Goal: Communication & Community: Answer question/provide support

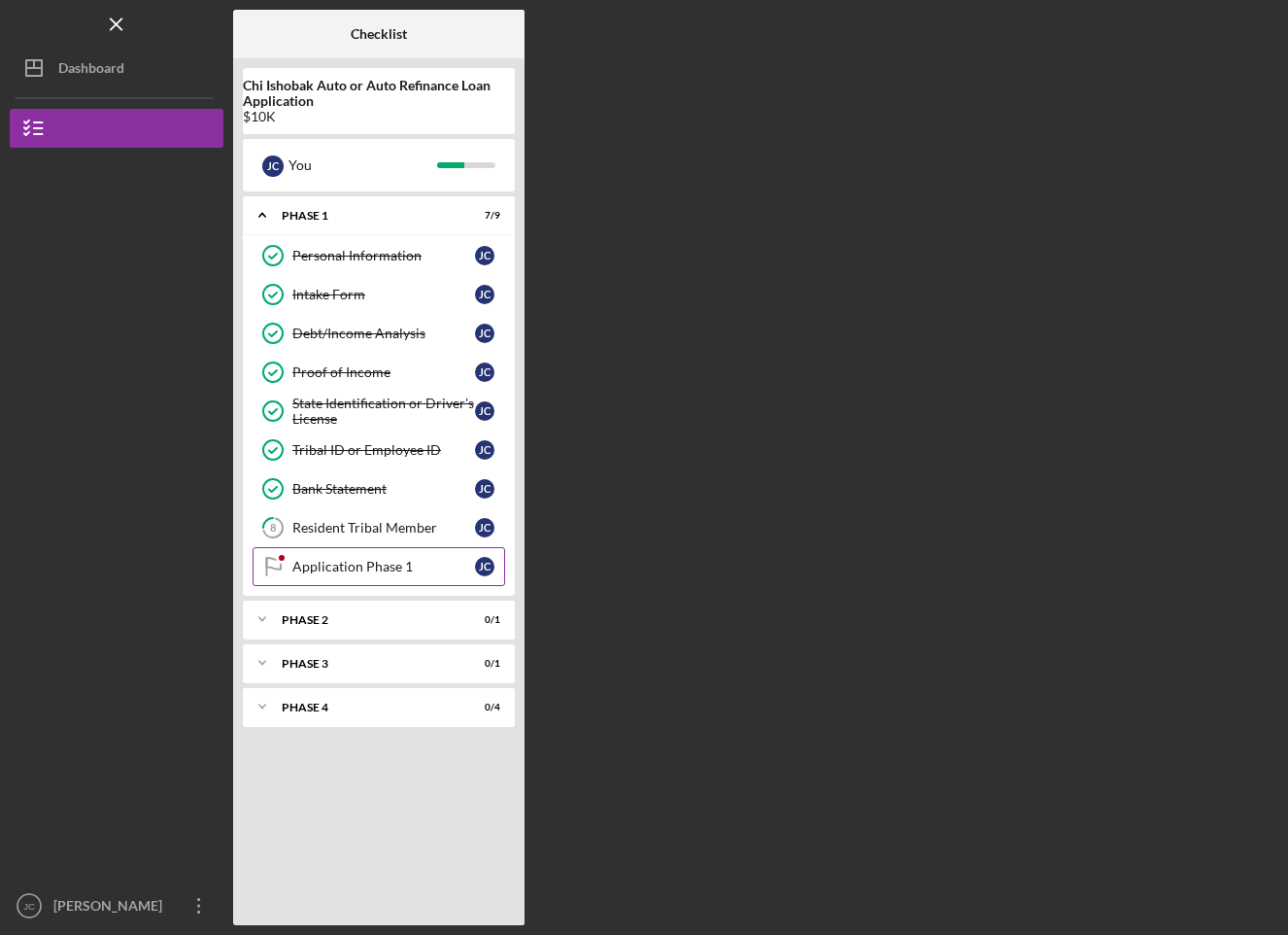
click at [336, 575] on link "Application Phase 1 Application Phase 1 J C" at bounding box center [380, 565] width 253 height 39
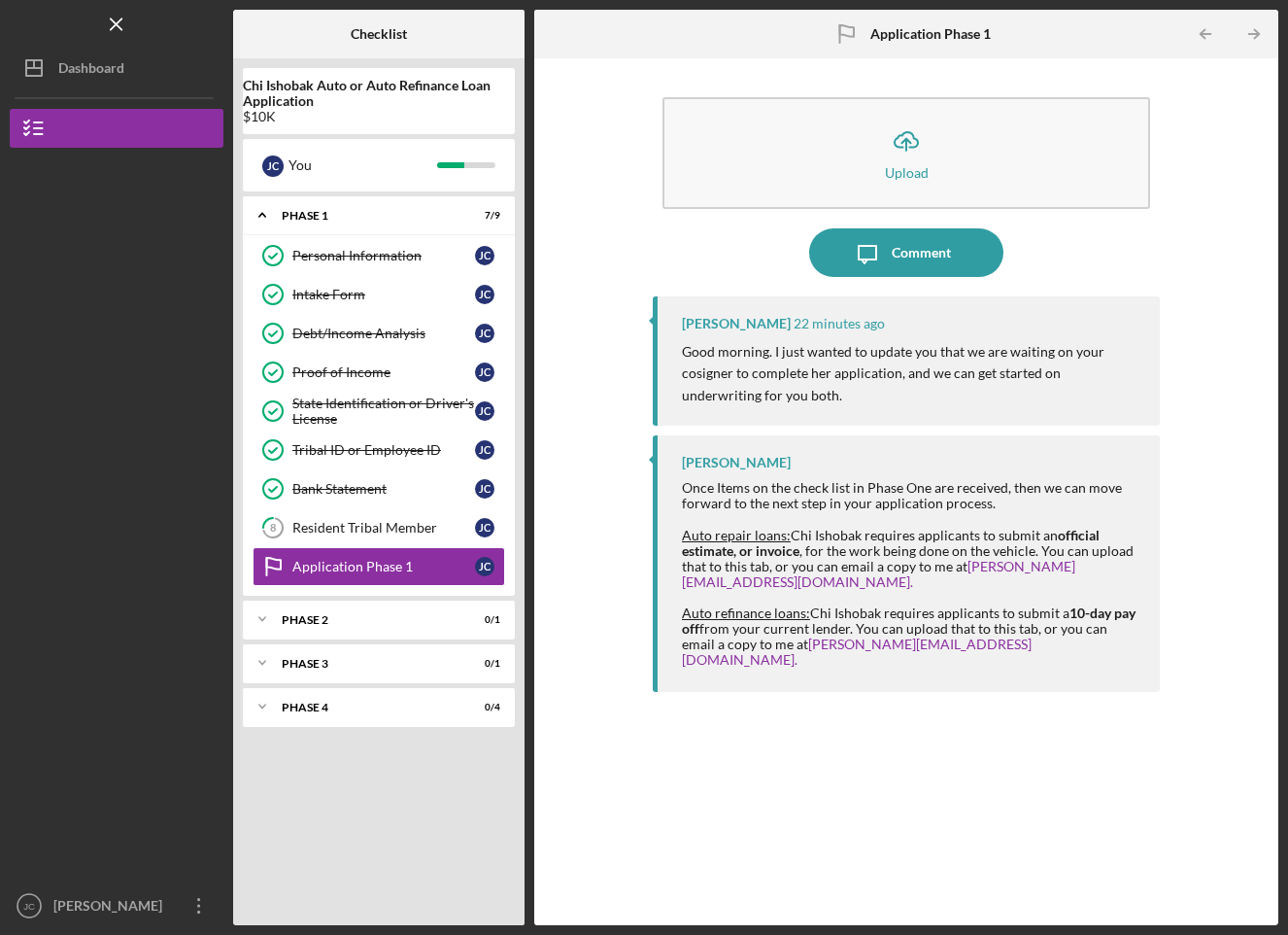
click at [835, 220] on div "Icon/Upload Upload" at bounding box center [906, 157] width 507 height 141
click at [841, 231] on button "Icon/Message Comment" at bounding box center [906, 252] width 195 height 48
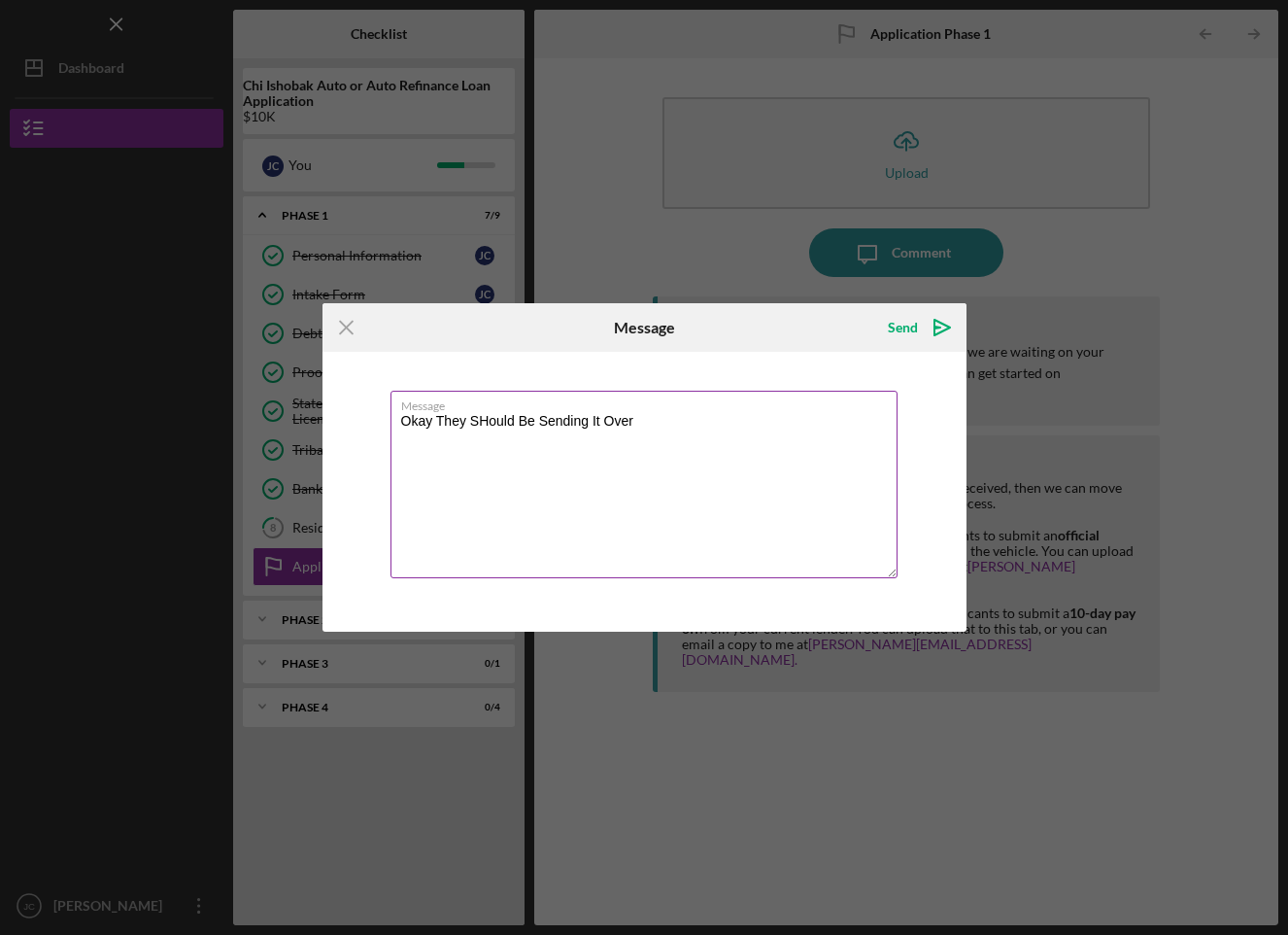
click at [491, 421] on textarea "Okay They SHould Be Sending It Over" at bounding box center [644, 484] width 507 height 188
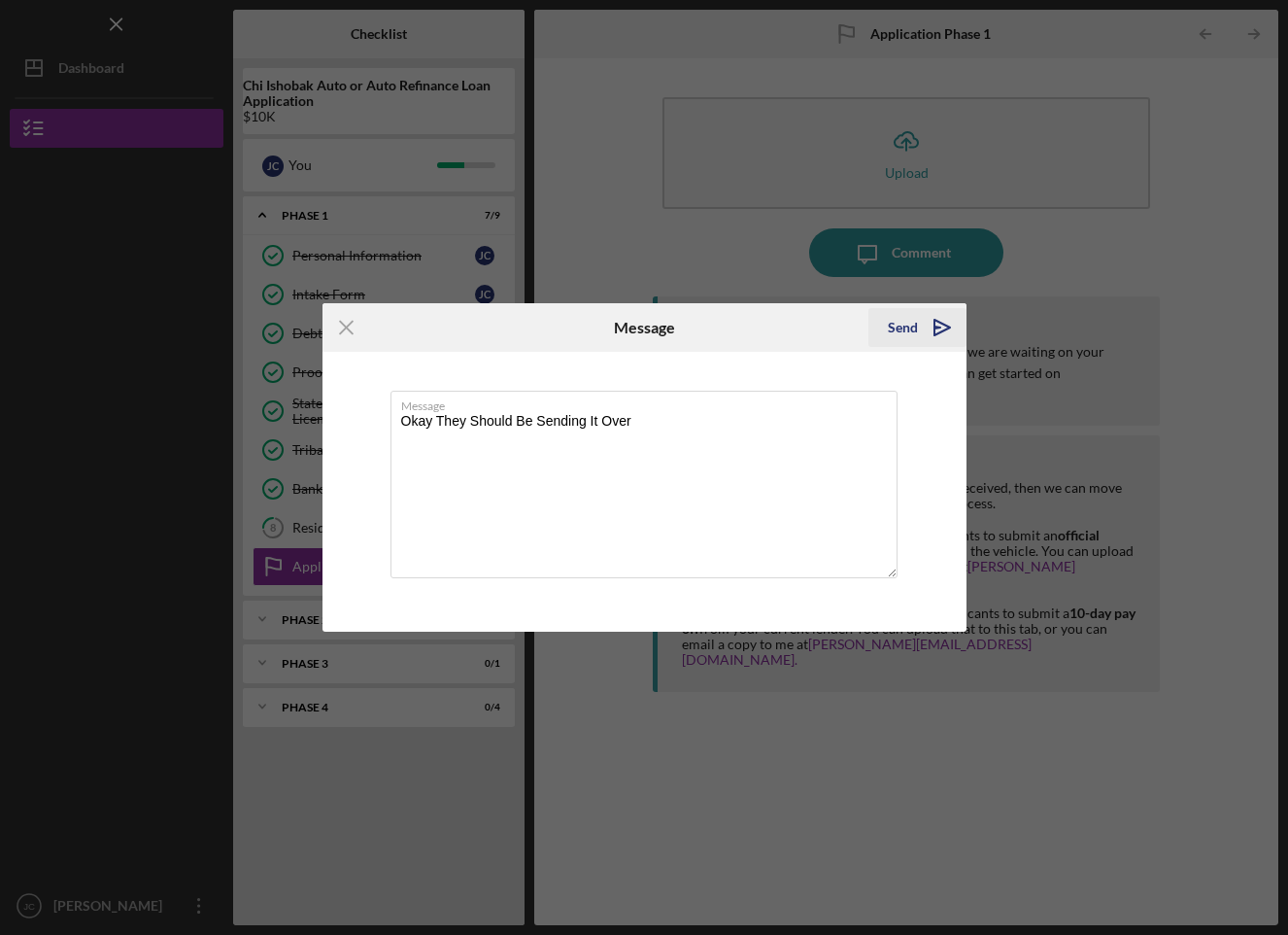
type textarea "Okay They Should Be Sending It Over"
click at [927, 331] on icon "Icon/icon-invite-send" at bounding box center [942, 327] width 48 height 48
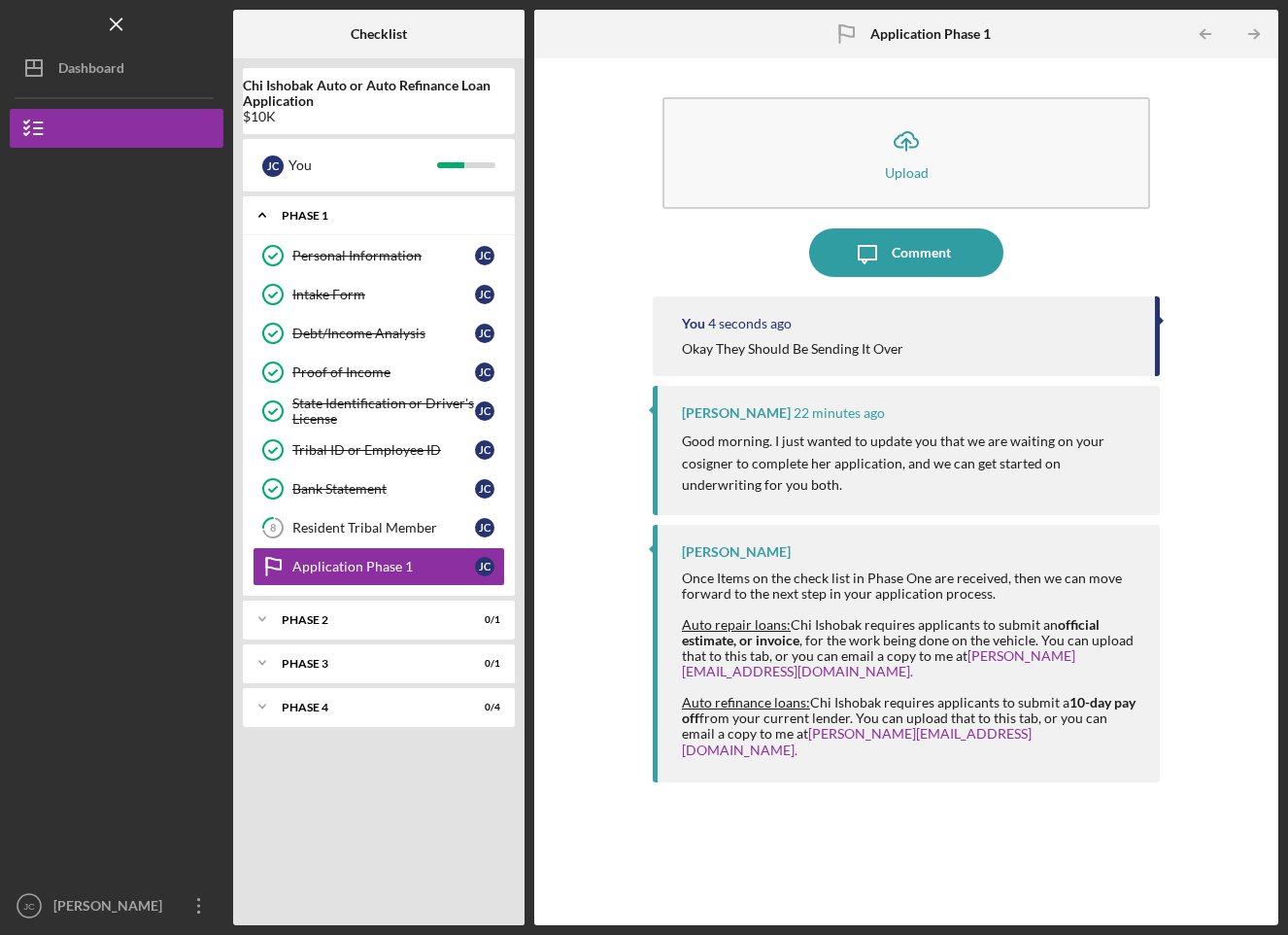
click at [319, 215] on div "Phase 1" at bounding box center [386, 215] width 209 height 12
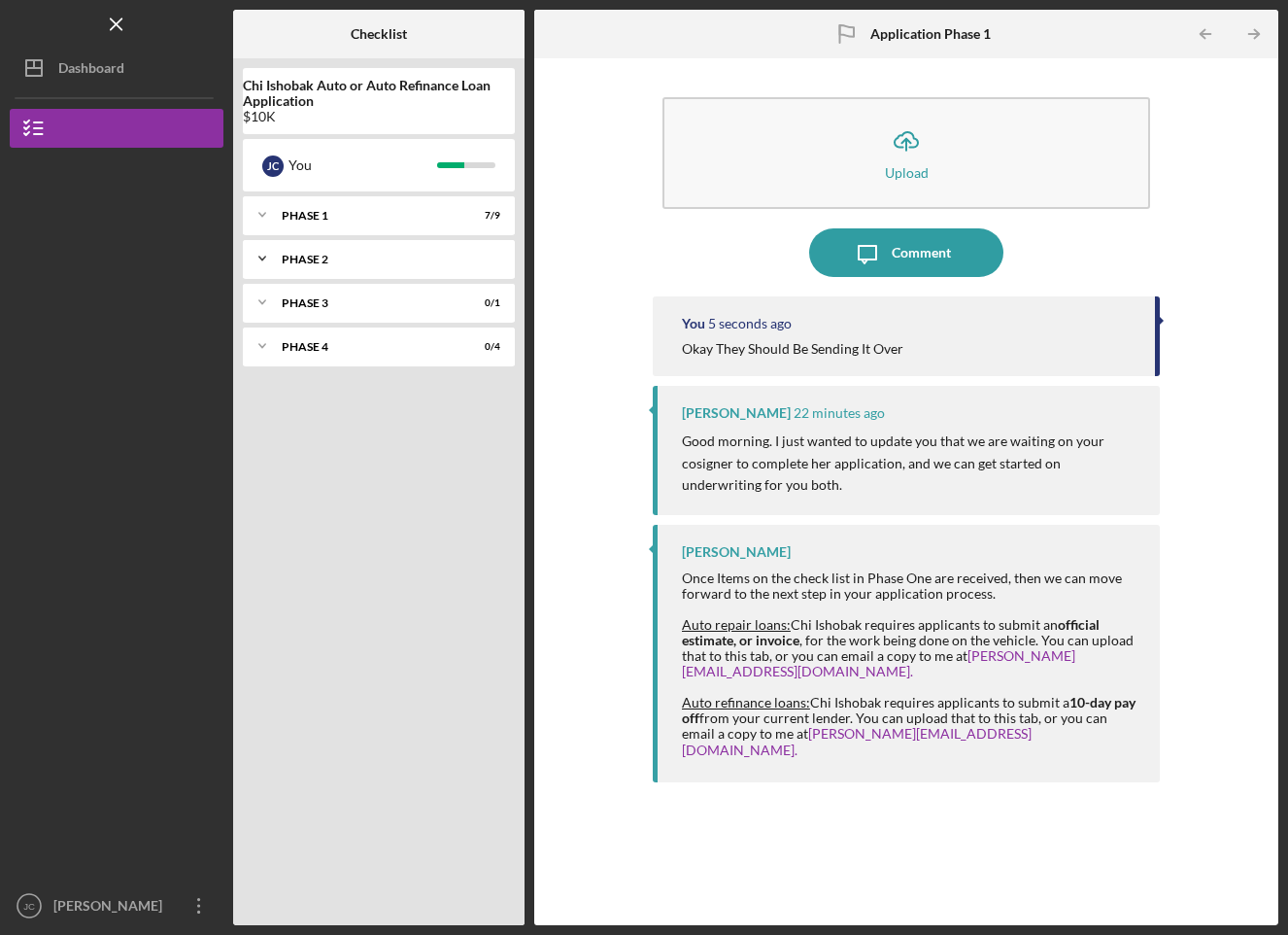
click at [323, 265] on div "Icon/Expander Phase 2 0 / 1" at bounding box center [379, 258] width 272 height 39
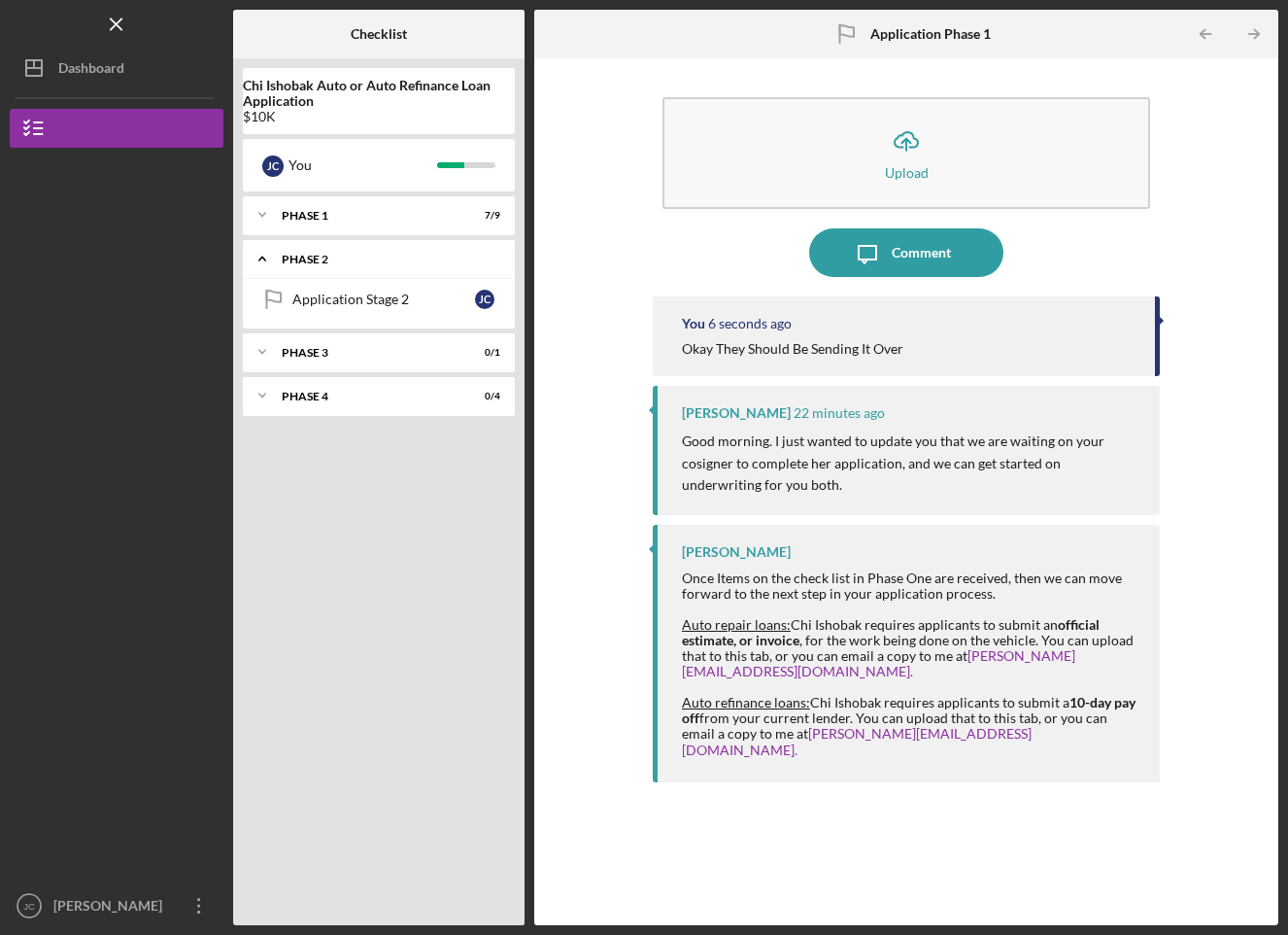
click at [324, 265] on div "Icon/Expander Phase 2 0 / 1" at bounding box center [379, 259] width 272 height 40
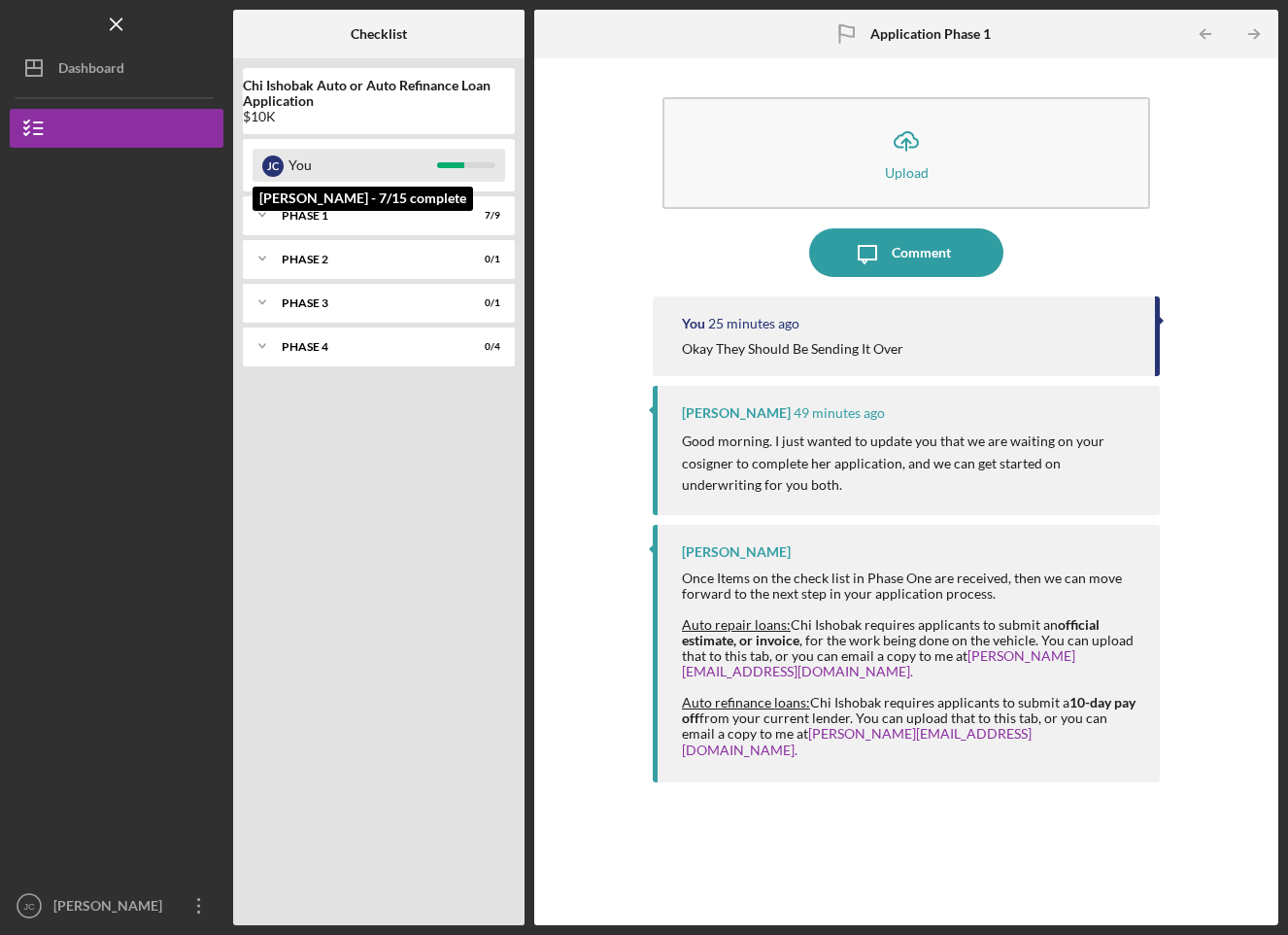
click at [333, 169] on div "You" at bounding box center [363, 164] width 148 height 33
click at [281, 201] on icon "Icon/Expander" at bounding box center [262, 214] width 39 height 39
